Goal: Task Accomplishment & Management: Manage account settings

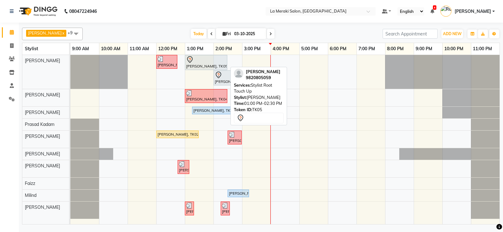
click at [206, 58] on div at bounding box center [206, 60] width 40 height 8
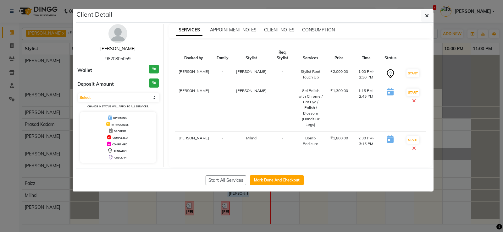
click at [122, 48] on link "[PERSON_NAME]" at bounding box center [117, 49] width 35 height 6
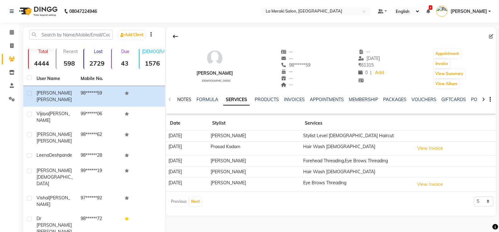
click at [182, 101] on link "NOTES" at bounding box center [184, 100] width 14 height 6
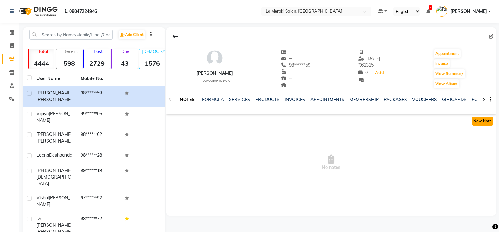
click at [477, 119] on button "New Note" at bounding box center [482, 121] width 21 height 9
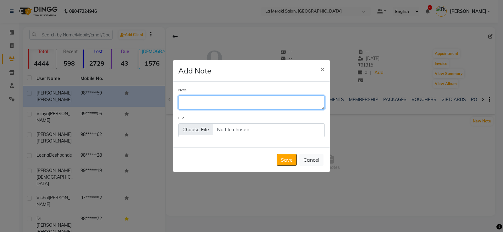
click at [243, 103] on textarea "Note" at bounding box center [251, 103] width 147 height 14
type textarea "5.35+5+7 Inoa"
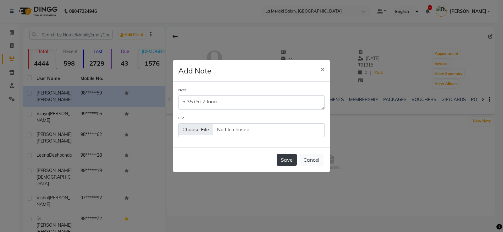
click at [287, 160] on button "Save" at bounding box center [287, 160] width 20 height 12
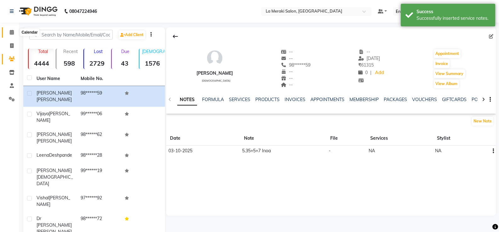
click at [13, 32] on icon at bounding box center [12, 32] width 4 height 5
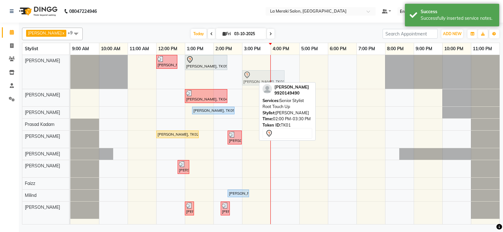
drag, startPoint x: 226, startPoint y: 77, endPoint x: 252, endPoint y: 76, distance: 26.4
click at [70, 76] on div "[PERSON_NAME], TK03, 12:00 PM-12:45 PM, Stylist Level Men's Haircut [PERSON_NAM…" at bounding box center [70, 72] width 0 height 34
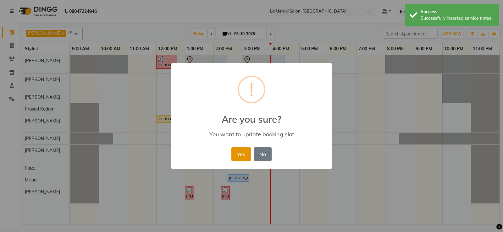
click at [242, 153] on button "Yes" at bounding box center [241, 155] width 19 height 14
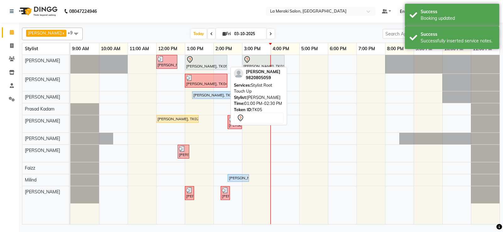
click at [208, 64] on div "[PERSON_NAME], TK05, 01:00 PM-02:30 PM, Stylist Root Touch Up" at bounding box center [206, 62] width 41 height 13
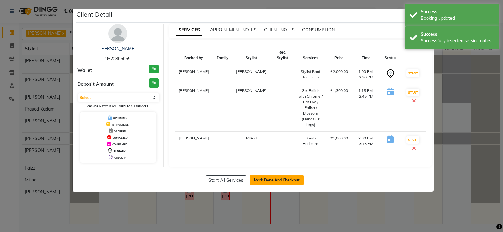
click at [276, 176] on button "Mark Done And Checkout" at bounding box center [277, 181] width 54 height 10
select select "service"
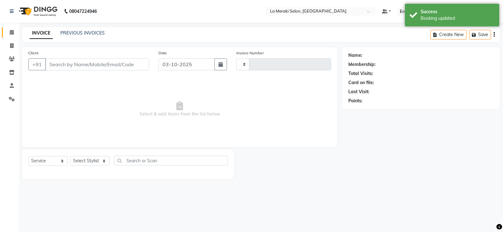
type input "2742"
select select "438"
type input "98******59"
select select "5906"
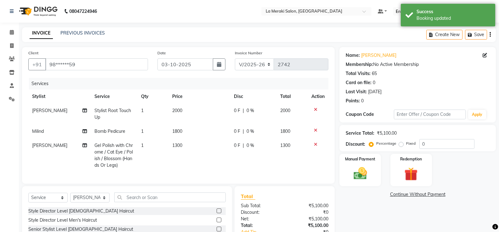
click at [178, 147] on span "1300" at bounding box center [177, 146] width 10 height 6
select select "5906"
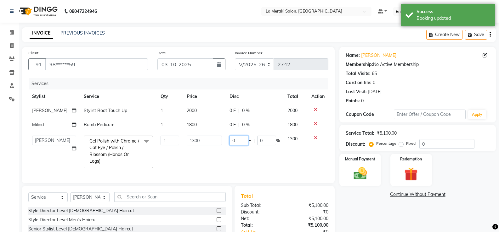
drag, startPoint x: 239, startPoint y: 145, endPoint x: 227, endPoint y: 147, distance: 12.5
click at [227, 147] on td "0 F | 0 %" at bounding box center [255, 152] width 58 height 40
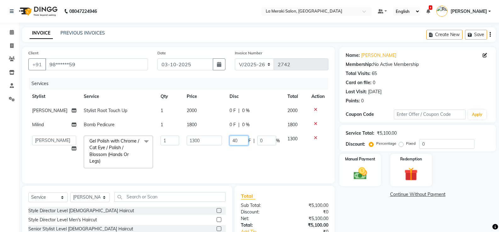
type input "400"
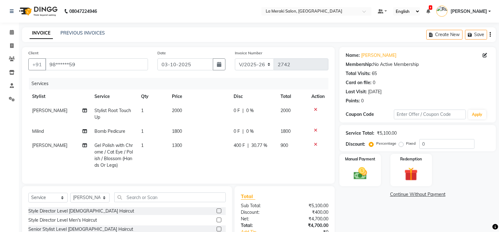
click at [260, 170] on td "400 F | 30.77 %" at bounding box center [253, 156] width 47 height 34
select select "5906"
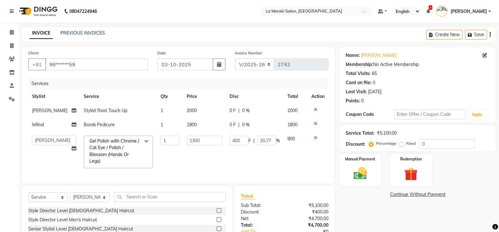
scroll to position [60, 0]
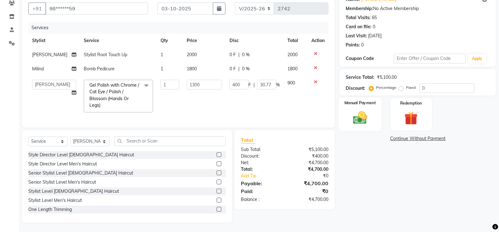
drag, startPoint x: 365, startPoint y: 114, endPoint x: 368, endPoint y: 115, distance: 3.2
click at [366, 114] on img at bounding box center [360, 118] width 22 height 16
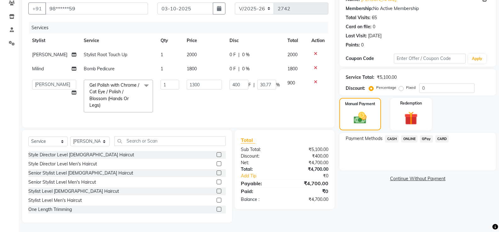
click at [389, 136] on span "CASH" at bounding box center [392, 139] width 14 height 7
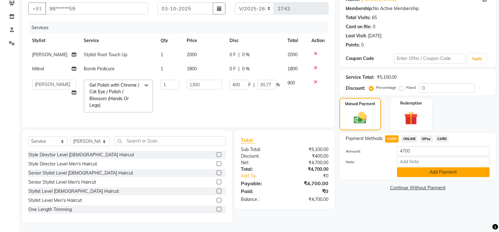
click at [426, 168] on button "Add Payment" at bounding box center [443, 173] width 92 height 10
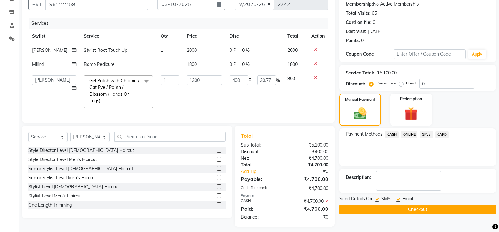
scroll to position [69, 0]
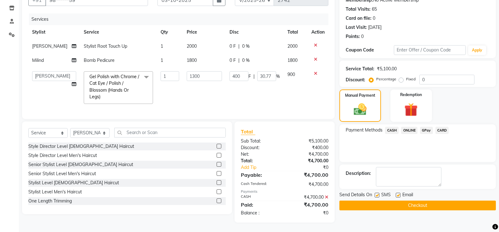
click at [375, 193] on label at bounding box center [376, 195] width 5 height 5
click at [375, 194] on input "checkbox" at bounding box center [376, 196] width 4 height 4
checkbox input "false"
click at [396, 193] on label at bounding box center [397, 195] width 5 height 5
click at [396, 194] on input "checkbox" at bounding box center [397, 196] width 4 height 4
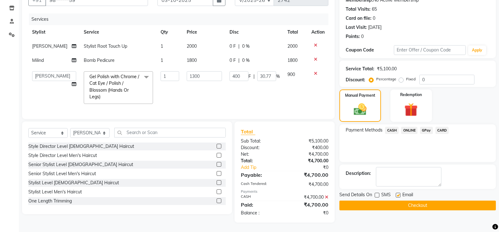
checkbox input "false"
click at [402, 202] on button "Checkout" at bounding box center [417, 206] width 156 height 10
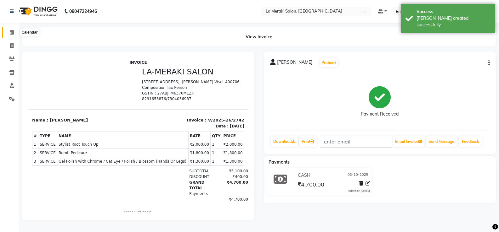
click at [11, 30] on icon at bounding box center [12, 32] width 4 height 5
